Goal: Task Accomplishment & Management: Manage account settings

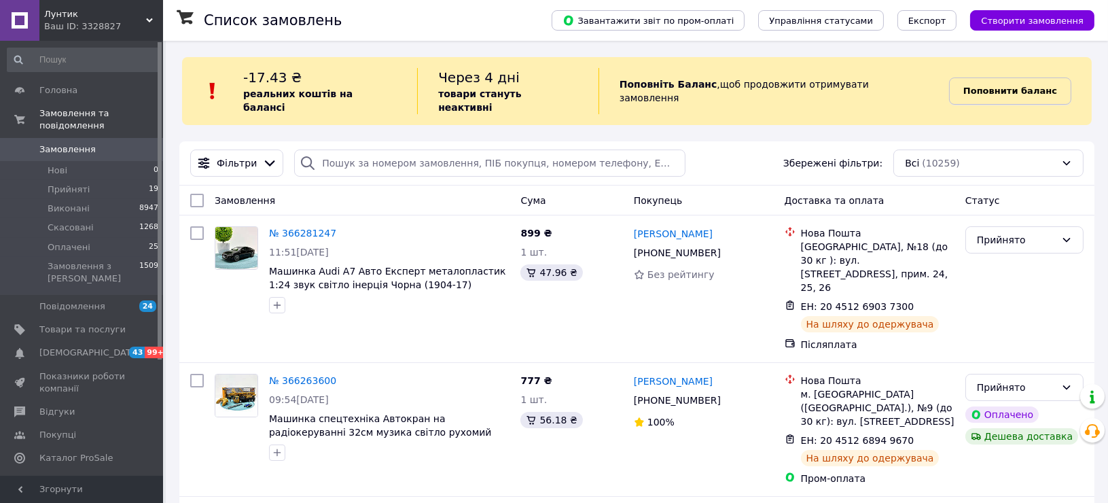
click at [998, 90] on span "Поповнити баланс" at bounding box center [1011, 91] width 94 height 14
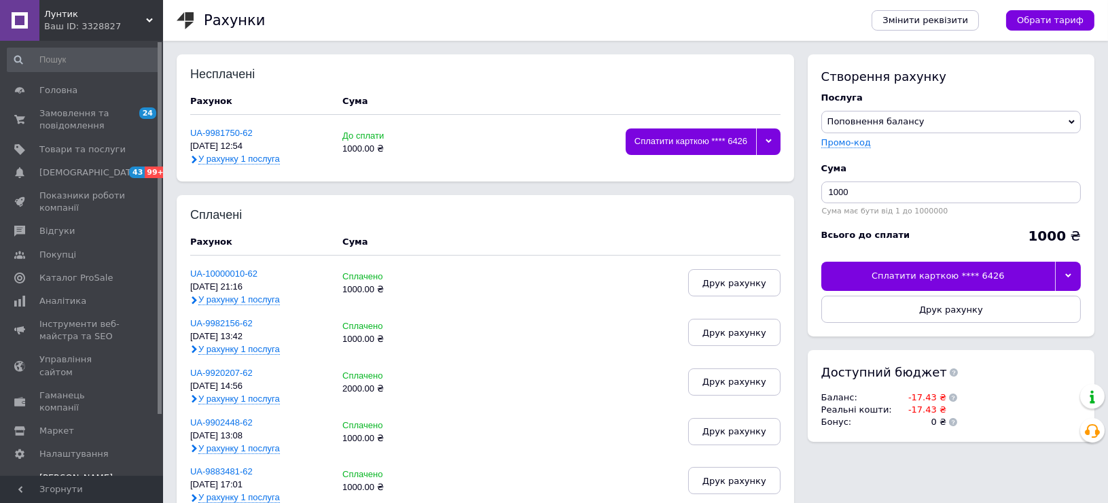
click at [775, 135] on div at bounding box center [768, 141] width 24 height 27
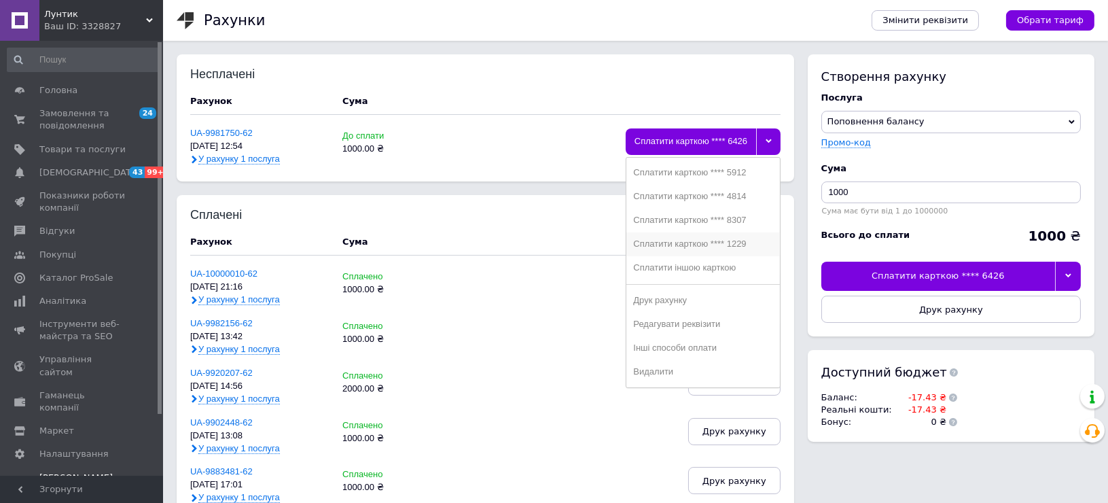
click at [731, 247] on div "Сплатити карткою **** 1229" at bounding box center [702, 244] width 139 height 10
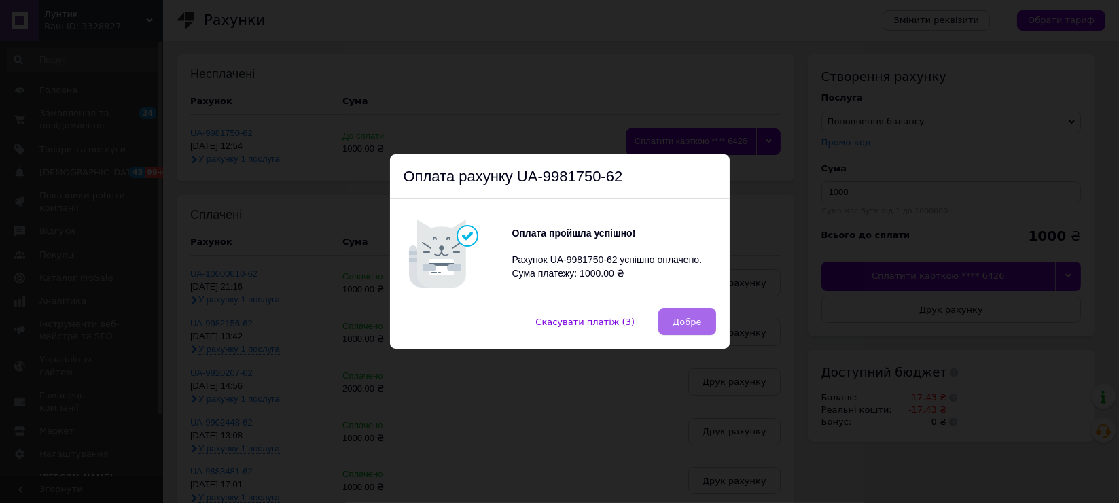
click at [688, 323] on span "Добре" at bounding box center [687, 322] width 29 height 10
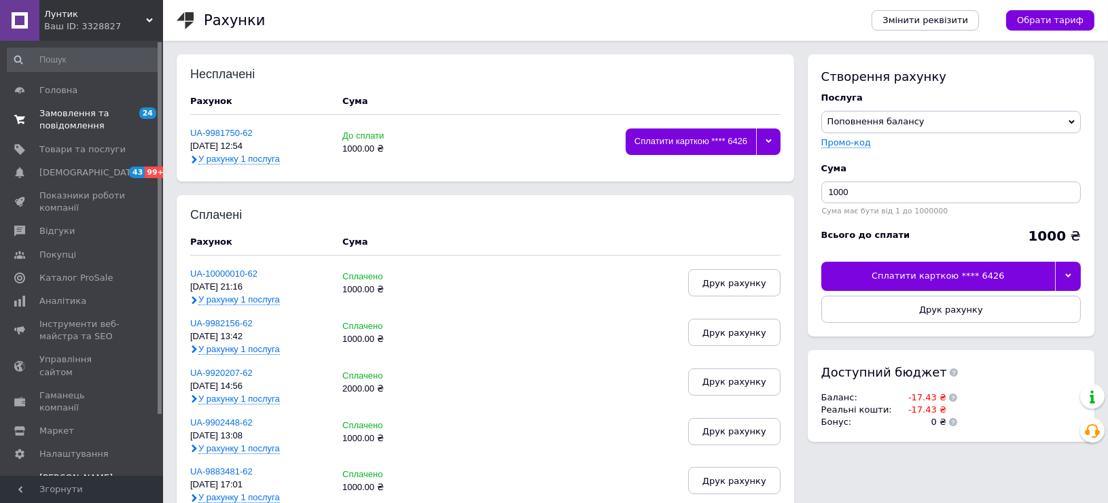
click at [80, 118] on span "Замовлення та повідомлення" at bounding box center [82, 119] width 86 height 24
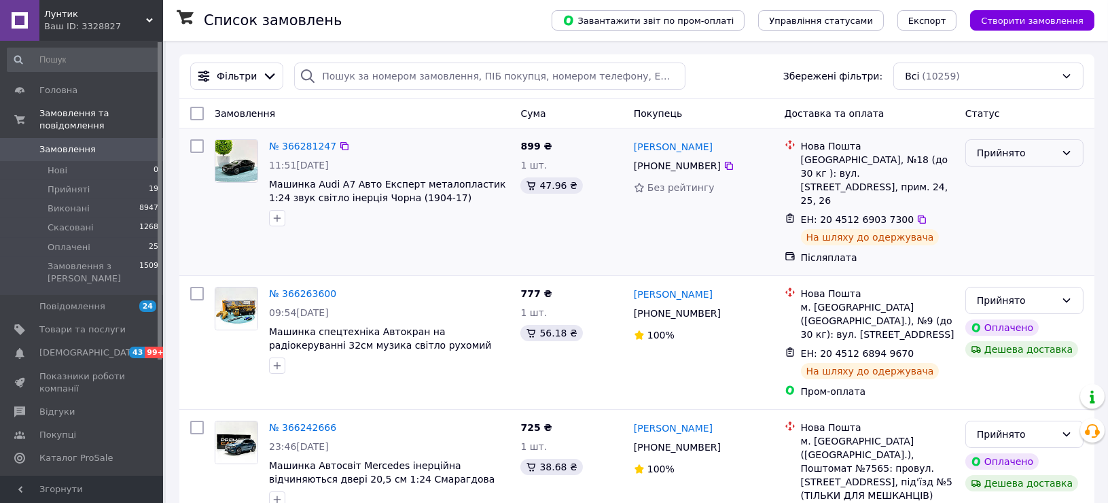
click at [1048, 144] on div "Прийнято" at bounding box center [1025, 152] width 118 height 27
click at [1009, 183] on li "Виконано" at bounding box center [1024, 182] width 117 height 24
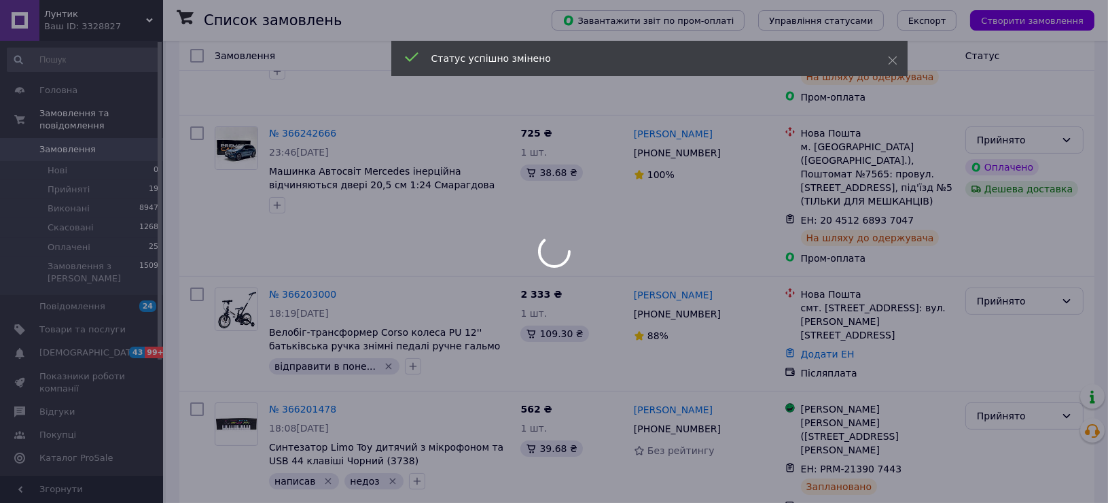
scroll to position [302, 0]
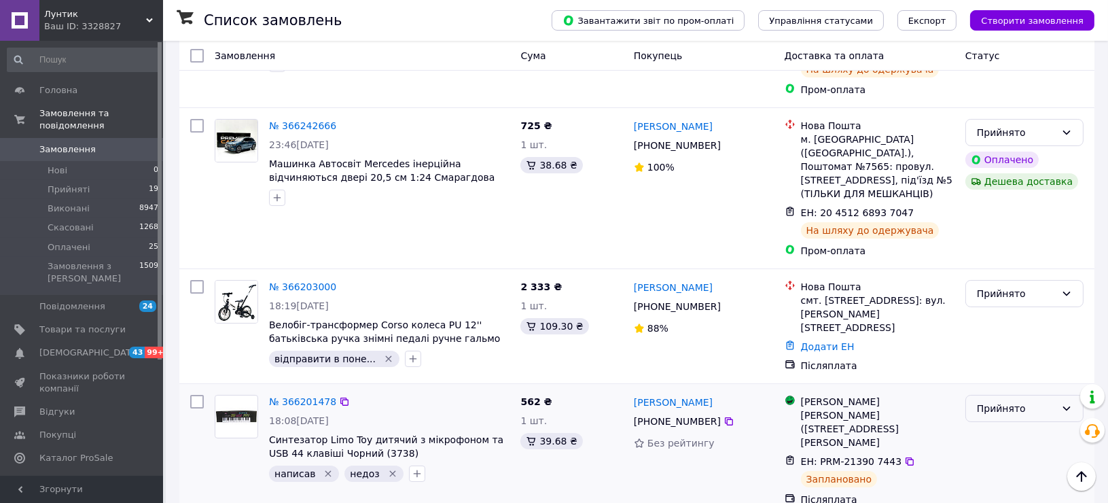
click at [1027, 401] on div "Прийнято" at bounding box center [1016, 408] width 79 height 15
click at [1006, 375] on li "Виконано" at bounding box center [1024, 377] width 117 height 24
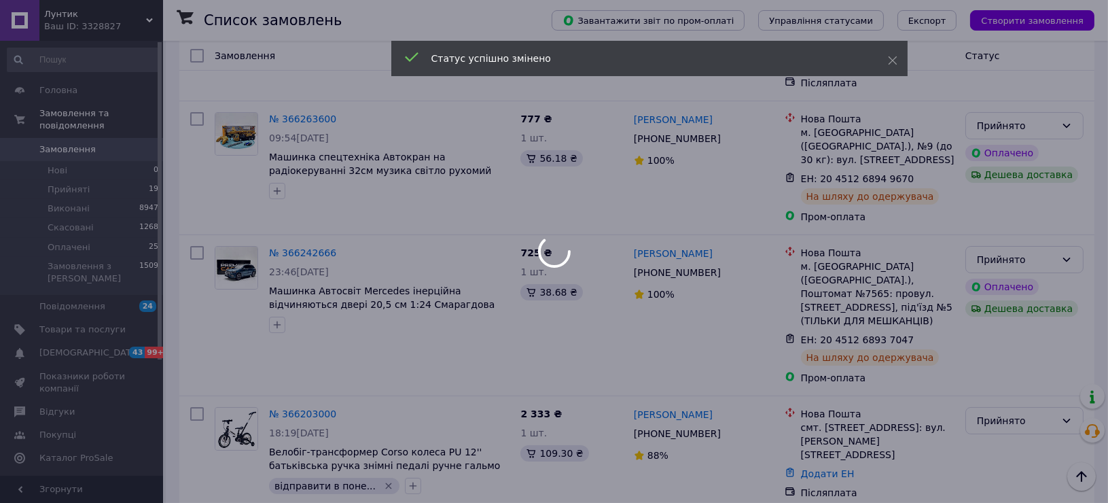
scroll to position [151, 0]
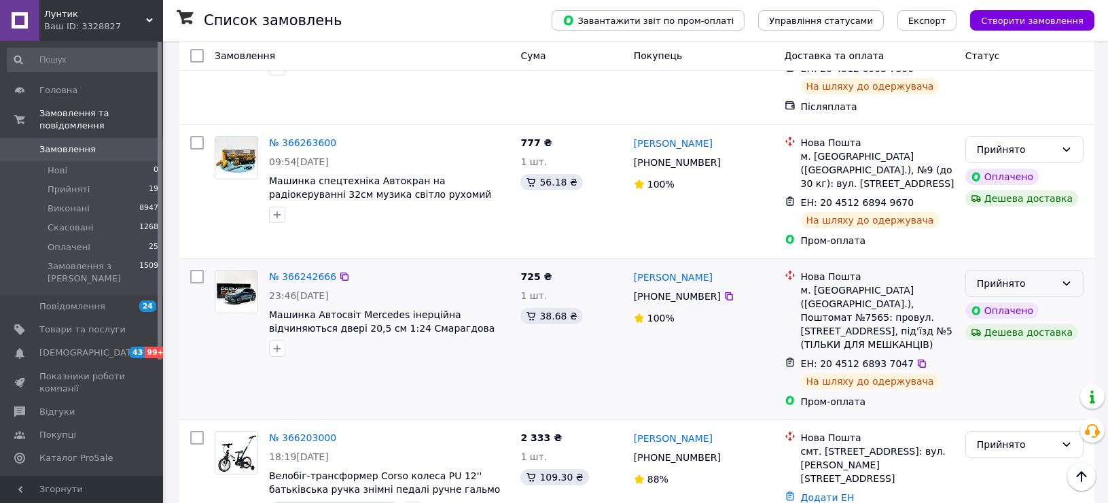
click at [1058, 270] on div "Прийнято" at bounding box center [1025, 283] width 118 height 27
click at [985, 269] on li "Виконано" at bounding box center [1024, 272] width 117 height 24
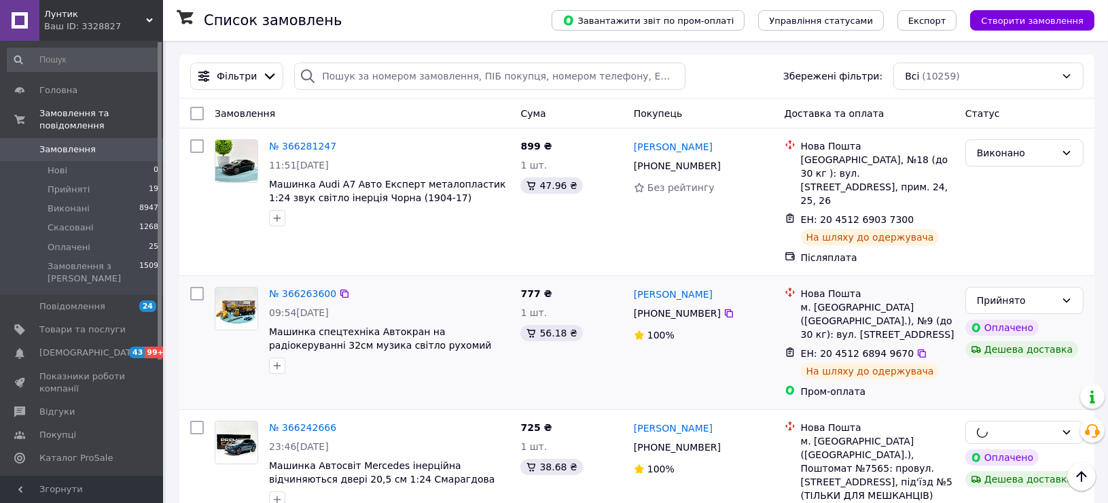
scroll to position [0, 0]
click at [1051, 293] on div "Прийнято" at bounding box center [1016, 300] width 79 height 15
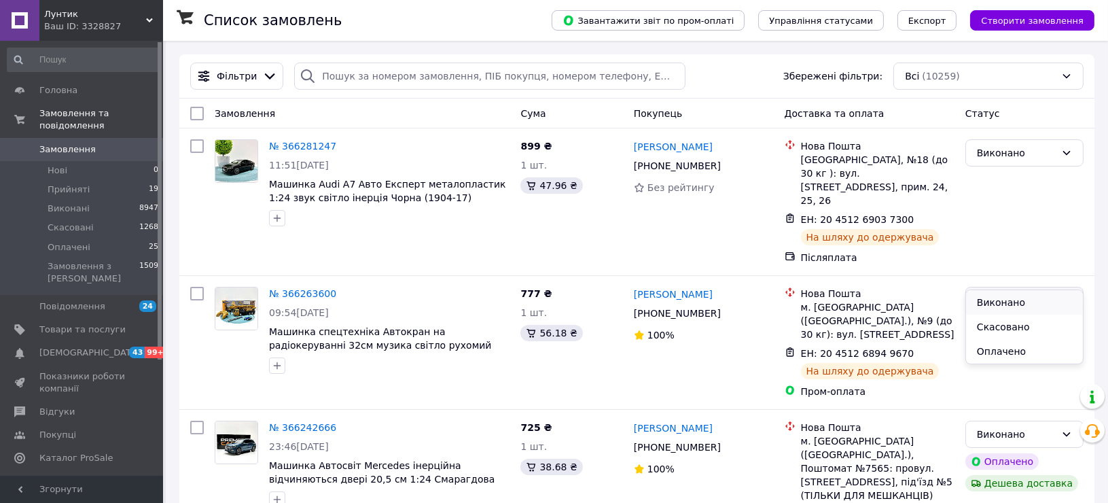
click at [1016, 298] on li "Виконано" at bounding box center [1024, 302] width 117 height 24
click at [72, 143] on span "Замовлення" at bounding box center [67, 149] width 56 height 12
click at [102, 146] on link "Замовлення 0" at bounding box center [83, 149] width 166 height 23
click at [76, 94] on span "Головна" at bounding box center [82, 90] width 86 height 12
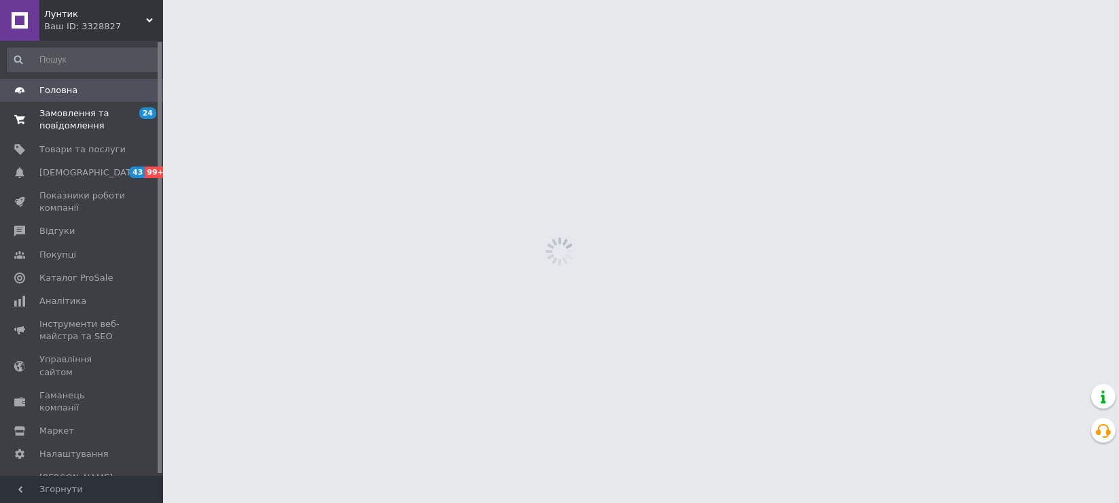
click at [78, 122] on span "Замовлення та повідомлення" at bounding box center [82, 119] width 86 height 24
